Goal: Transaction & Acquisition: Download file/media

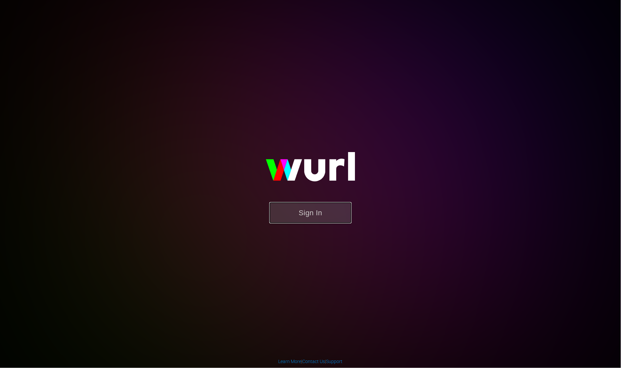
click at [308, 212] on button "Sign In" at bounding box center [310, 212] width 82 height 21
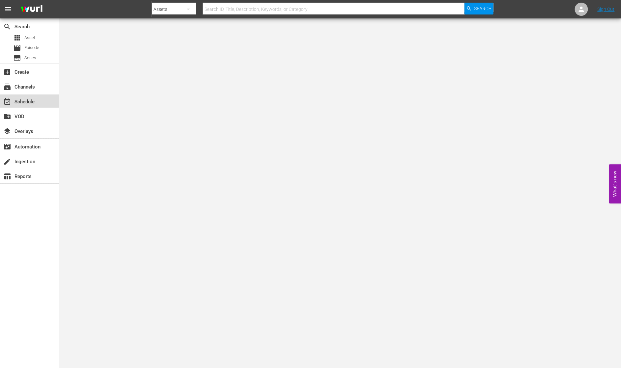
click at [26, 100] on div "event_available Schedule" at bounding box center [18, 101] width 37 height 6
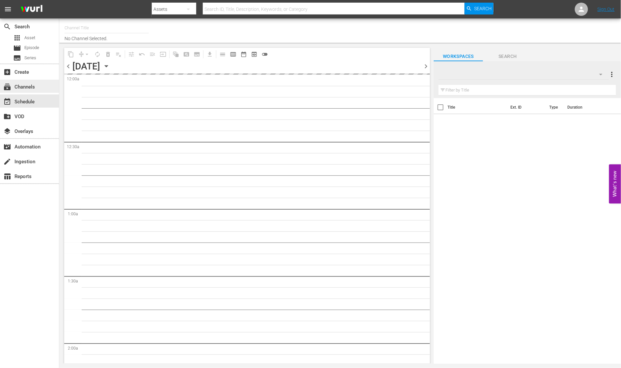
click at [24, 86] on div "subscriptions Channels" at bounding box center [18, 86] width 37 height 6
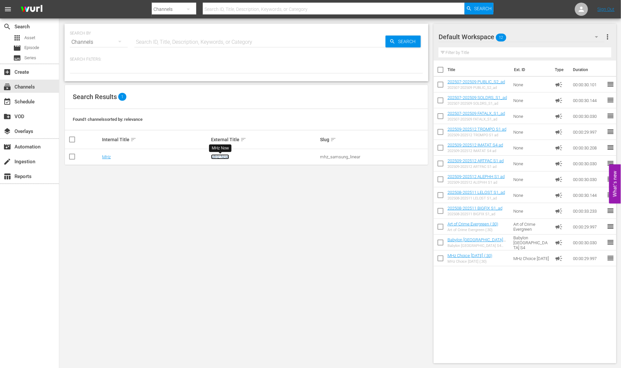
click at [219, 157] on link "MHz Now" at bounding box center [220, 156] width 18 height 5
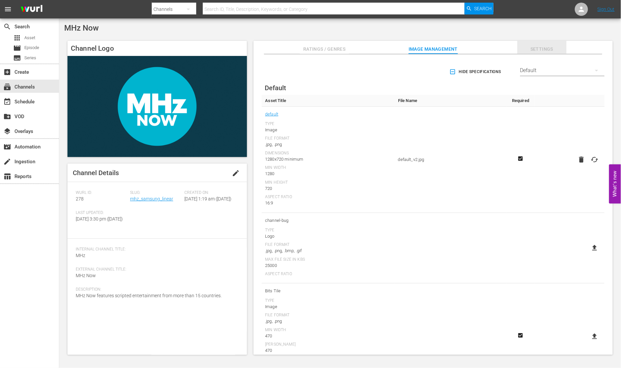
click at [545, 50] on span "Settings" at bounding box center [541, 49] width 49 height 8
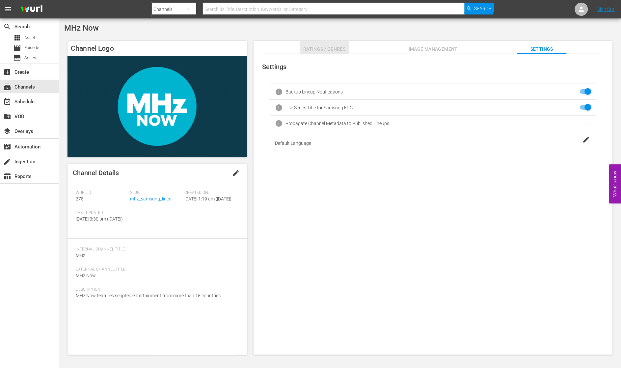
click at [316, 47] on span "Ratings / Genres" at bounding box center [323, 49] width 49 height 8
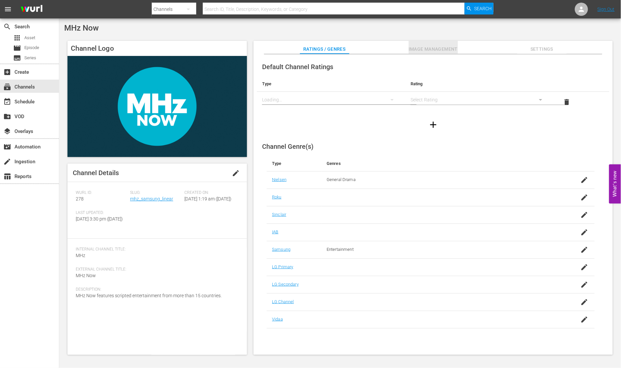
click at [428, 48] on span "Image Management" at bounding box center [432, 49] width 49 height 8
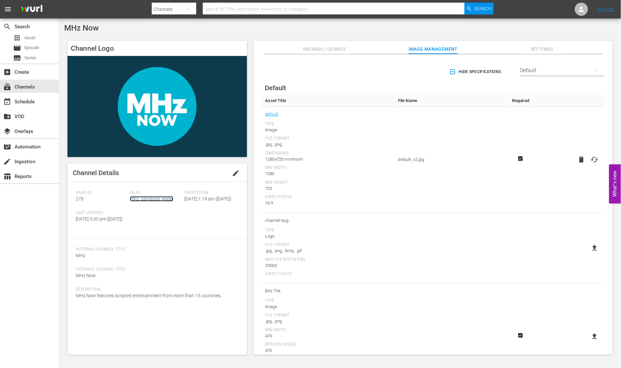
click at [154, 198] on link "mhz_samsung_linear" at bounding box center [151, 198] width 43 height 5
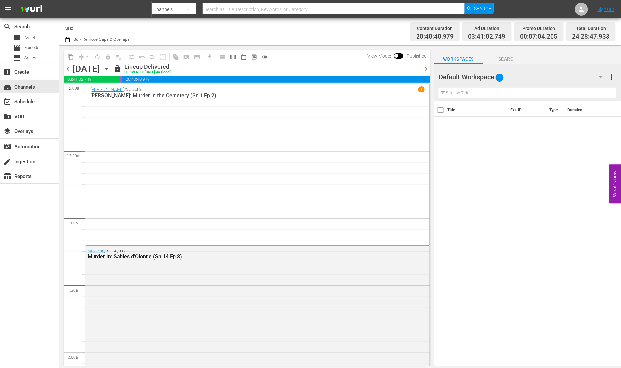
click at [193, 8] on button "button" at bounding box center [188, 9] width 16 height 16
click at [90, 5] on div "Channels Series Episodes Assets" at bounding box center [310, 184] width 621 height 368
click at [11, 8] on span "menu" at bounding box center [8, 9] width 8 height 8
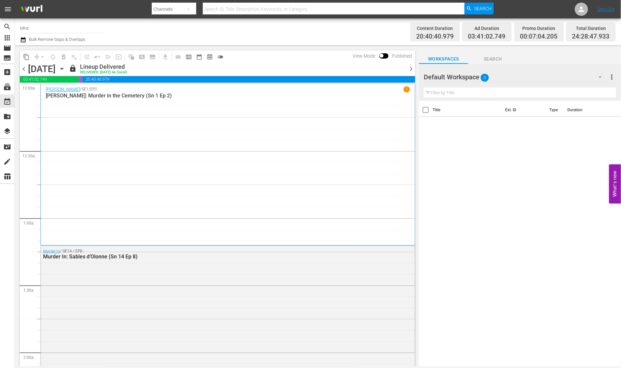
click at [11, 8] on span "menu" at bounding box center [8, 9] width 8 height 8
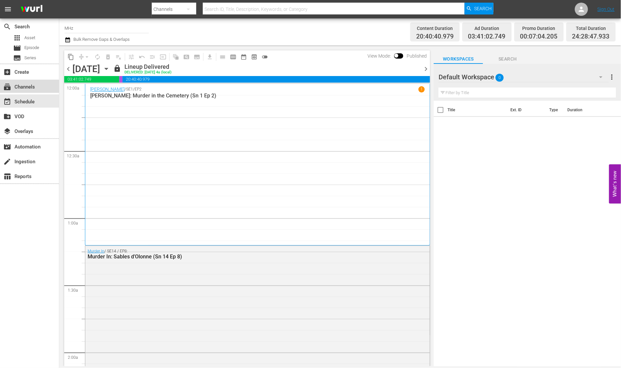
click at [21, 88] on div "subscriptions Channels" at bounding box center [18, 86] width 37 height 6
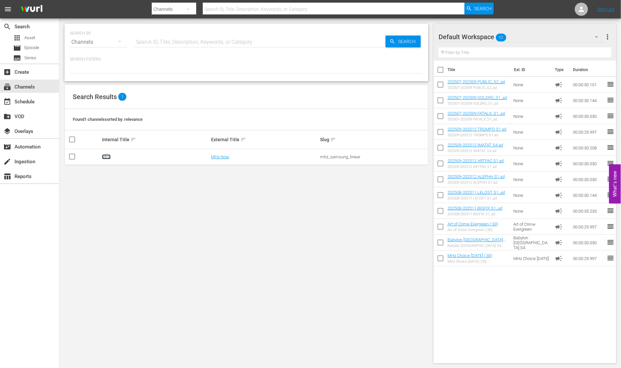
click at [104, 156] on link "MHz" at bounding box center [106, 156] width 9 height 5
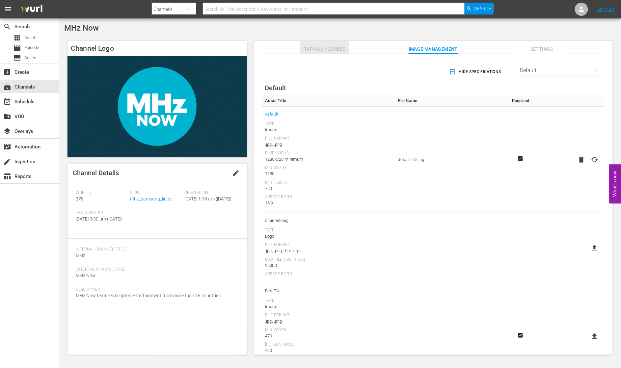
click at [335, 48] on span "Ratings / Genres" at bounding box center [323, 49] width 49 height 8
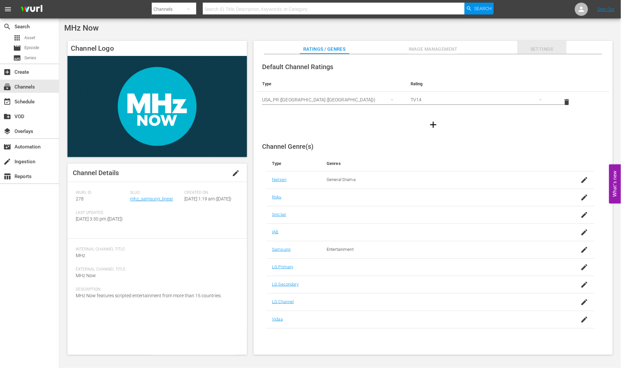
click at [543, 49] on span "Settings" at bounding box center [541, 49] width 49 height 8
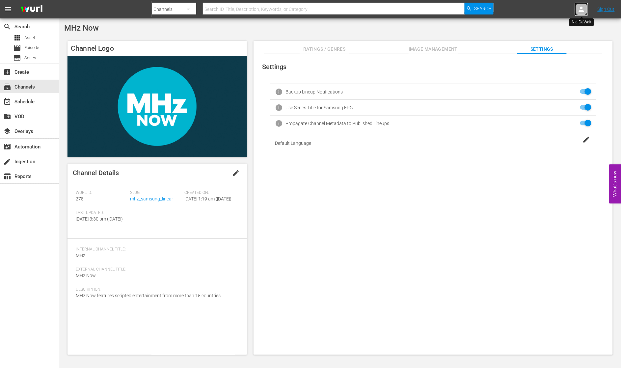
click at [577, 10] on div at bounding box center [581, 9] width 13 height 13
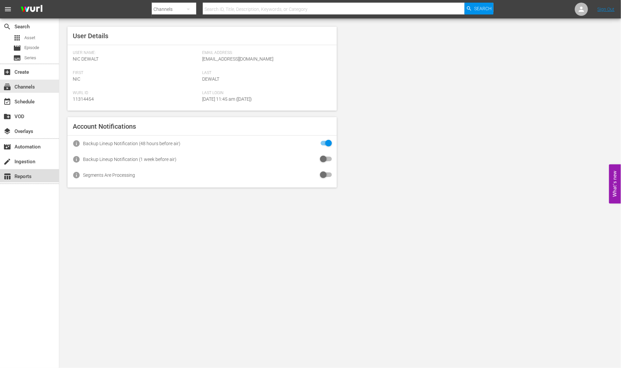
click at [21, 174] on div "table_chart Reports" at bounding box center [18, 175] width 37 height 6
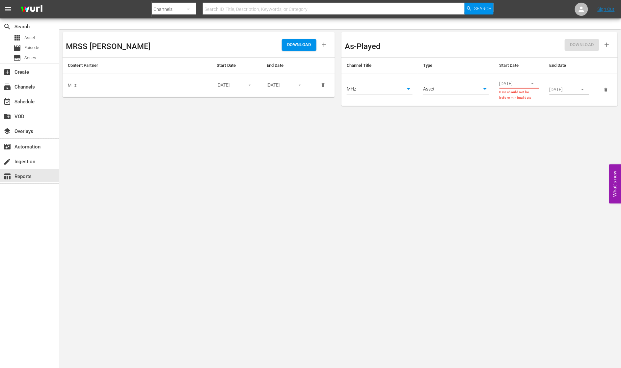
click at [536, 81] on button "button" at bounding box center [532, 83] width 13 height 13
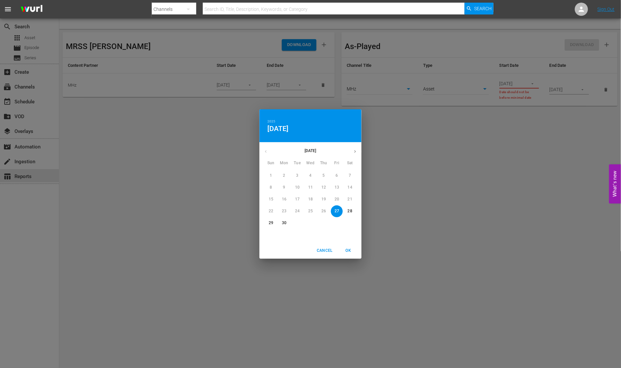
click at [321, 250] on span "Cancel" at bounding box center [325, 250] width 16 height 7
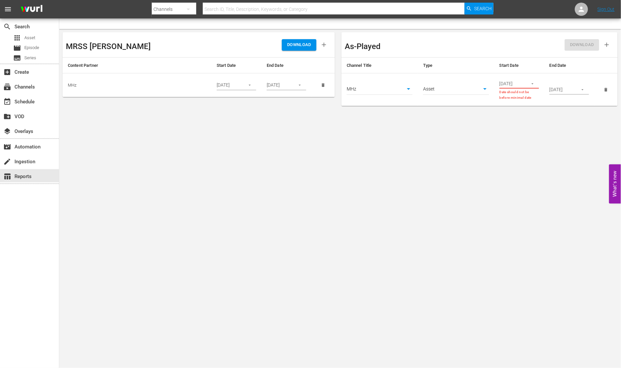
click at [577, 87] on button "button" at bounding box center [582, 89] width 13 height 13
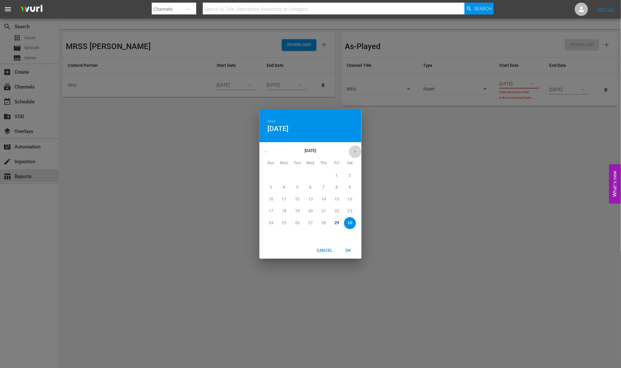
click at [355, 152] on icon "button" at bounding box center [354, 151] width 5 height 5
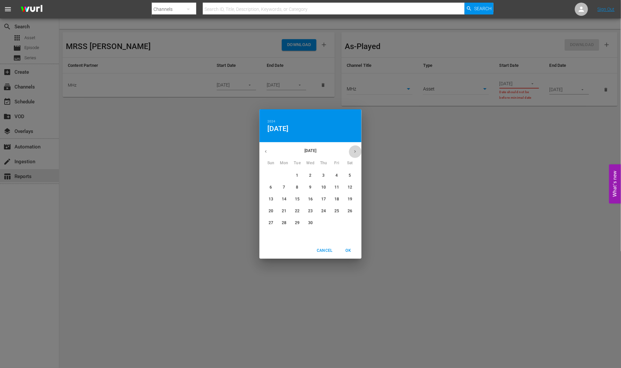
click at [355, 152] on icon "button" at bounding box center [354, 151] width 5 height 5
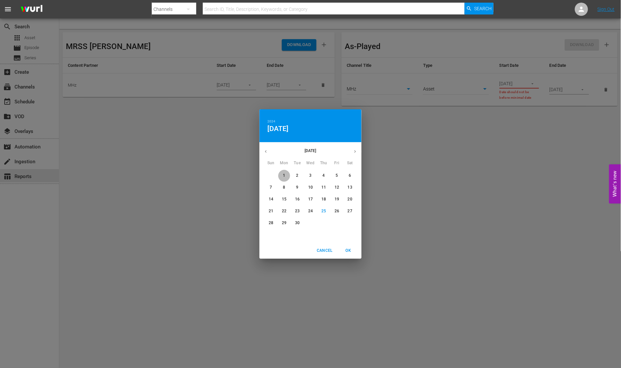
click at [283, 174] on p "1" at bounding box center [284, 176] width 2 height 6
click at [347, 252] on span "OK" at bounding box center [348, 250] width 16 height 7
type input "09/01/2025"
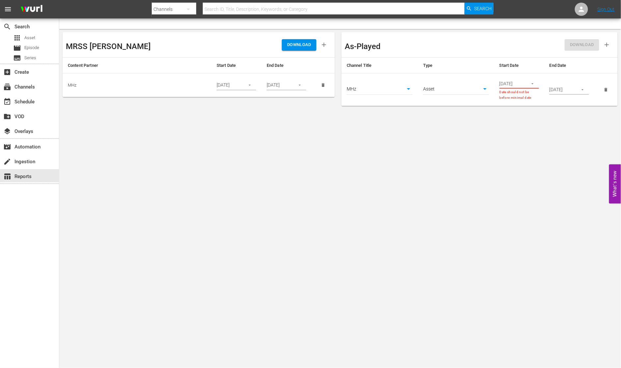
click at [533, 85] on icon "button" at bounding box center [532, 83] width 5 height 5
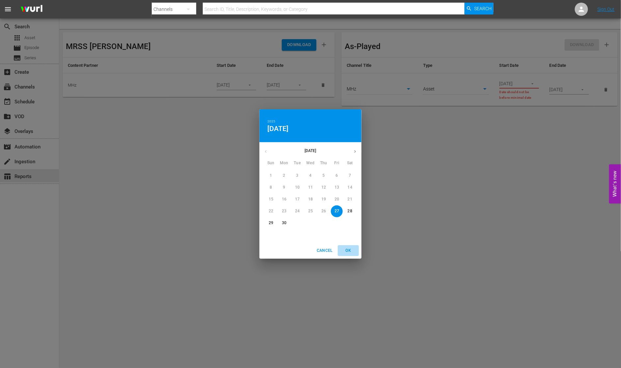
click at [349, 251] on span "OK" at bounding box center [348, 250] width 16 height 7
type input "06/27/2025"
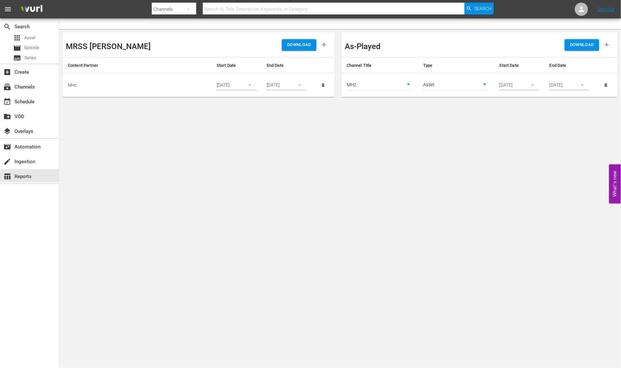
click at [580, 43] on span "DOWNLOAD" at bounding box center [582, 45] width 24 height 8
click at [25, 148] on div "movie_filter Automation" at bounding box center [18, 146] width 37 height 6
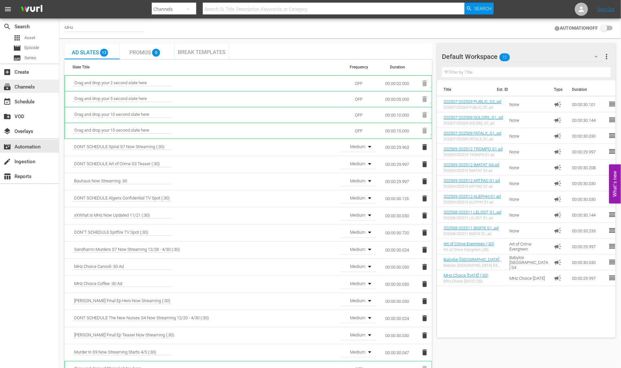
click at [30, 85] on div "subscriptions Channels" at bounding box center [18, 86] width 37 height 6
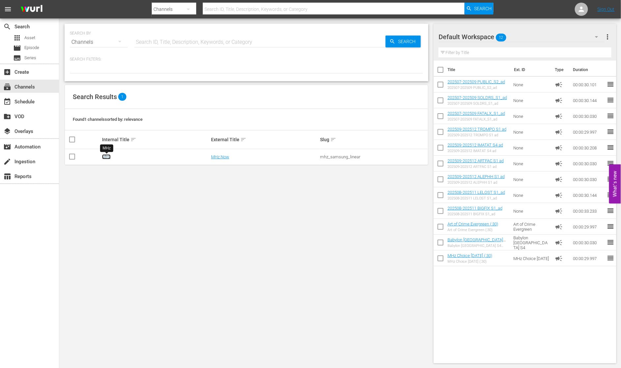
click at [108, 157] on link "MHz" at bounding box center [106, 156] width 9 height 5
